Goal: Information Seeking & Learning: Learn about a topic

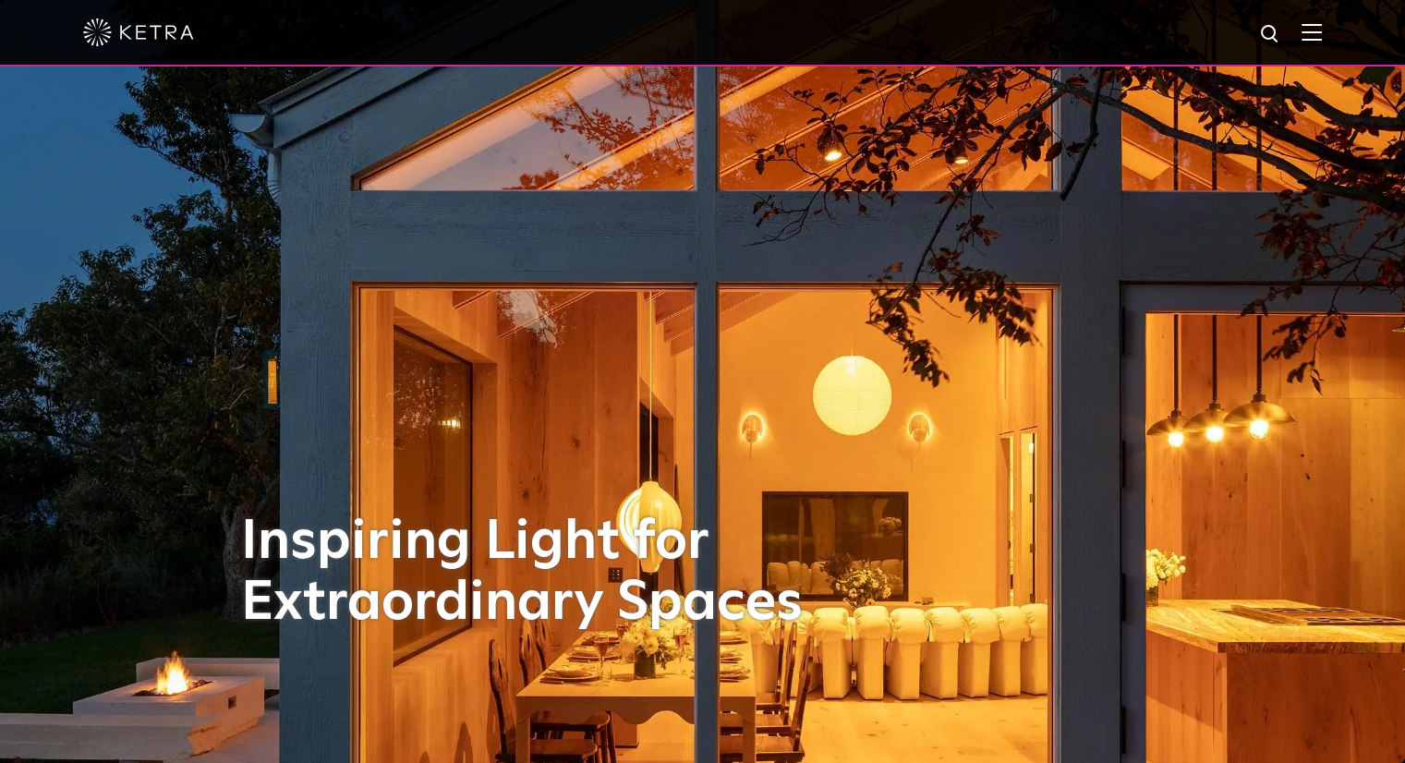
click at [1318, 30] on img at bounding box center [1311, 32] width 20 height 18
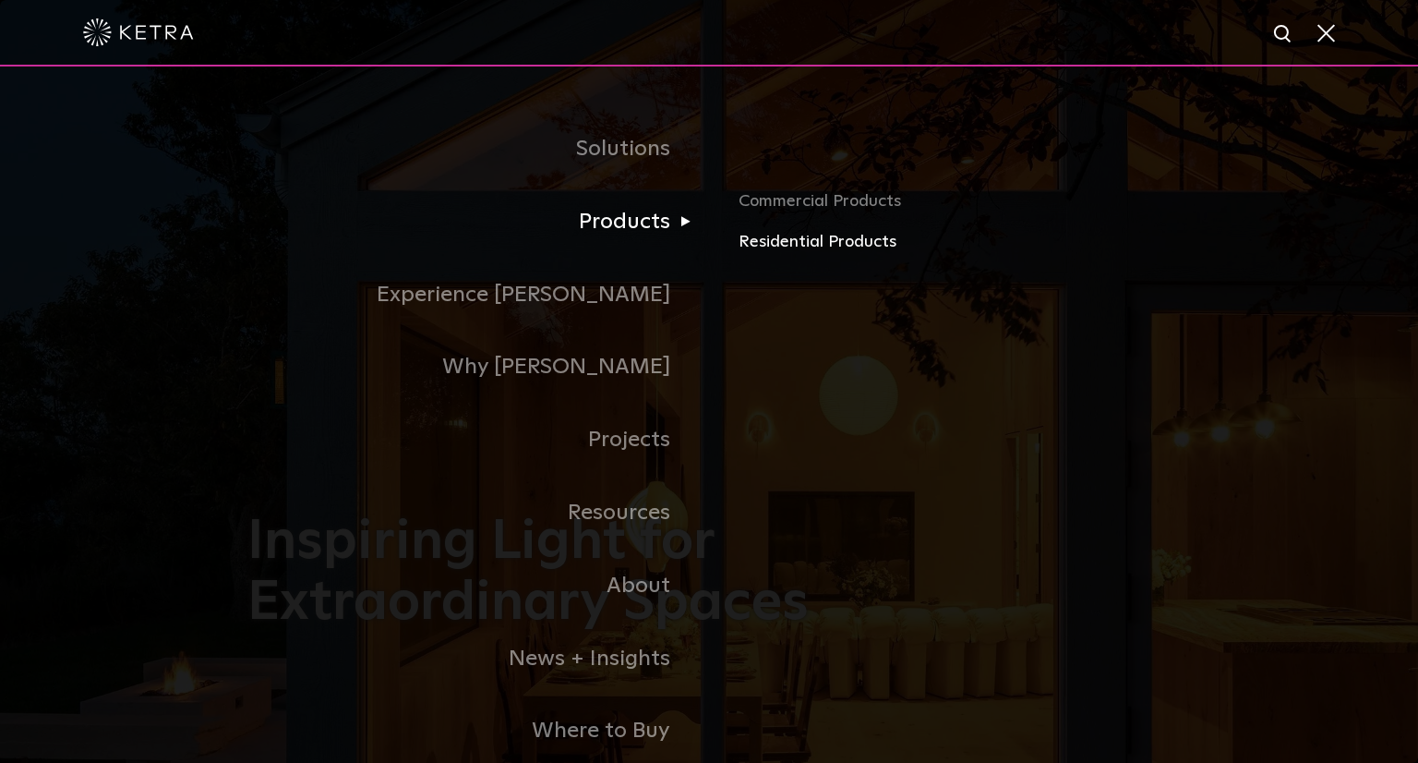
click at [817, 243] on link "Residential Products" at bounding box center [955, 242] width 432 height 27
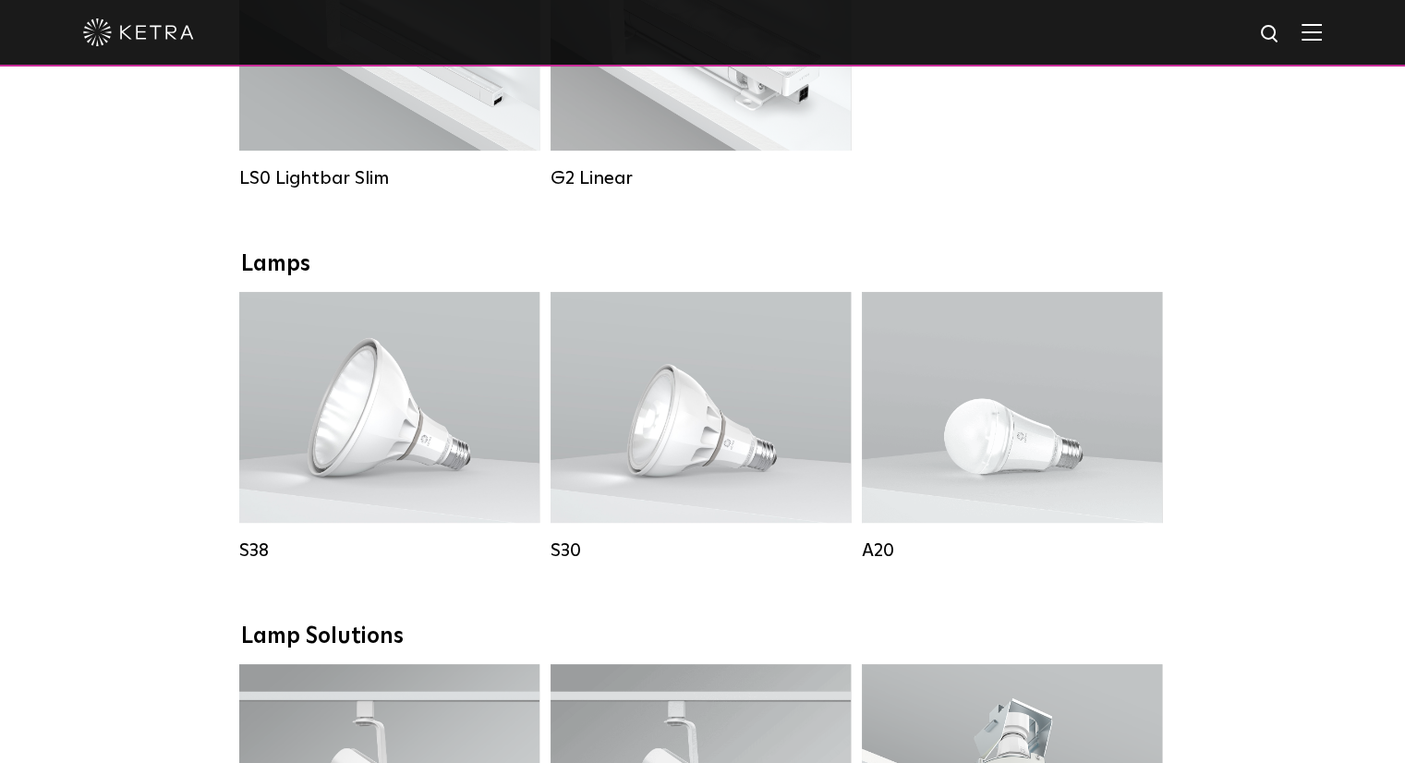
scroll to position [831, 0]
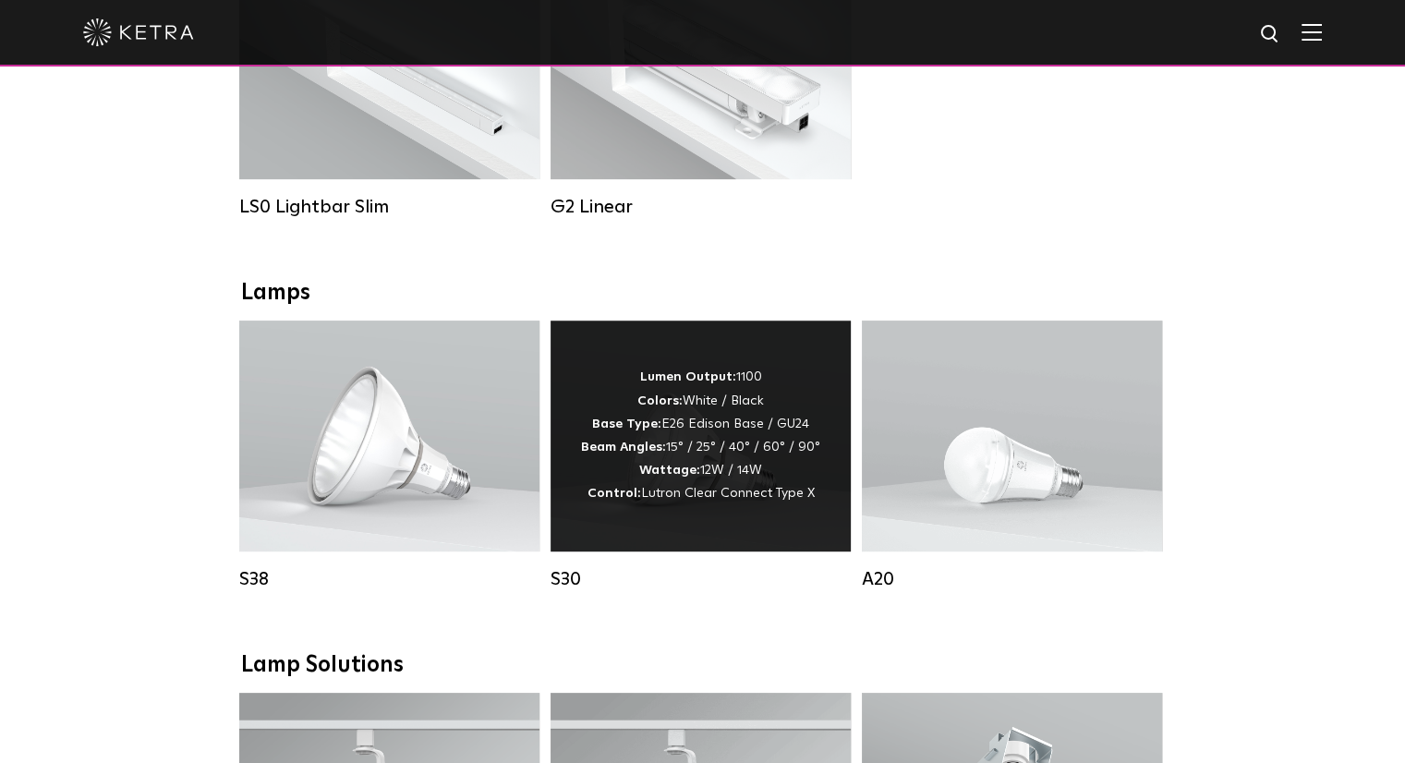
click at [704, 383] on strong "Lumen Output:" at bounding box center [688, 376] width 96 height 13
